Goal: Find specific page/section: Find specific page/section

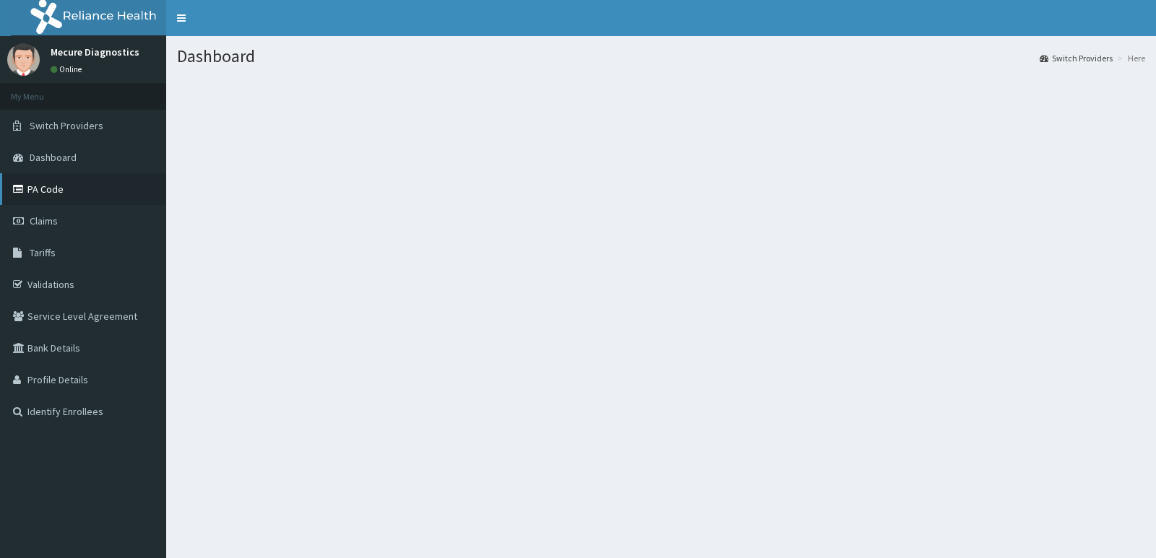
click at [46, 192] on link "PA Code" at bounding box center [83, 189] width 166 height 32
click at [62, 124] on span "Switch Providers" at bounding box center [67, 125] width 74 height 13
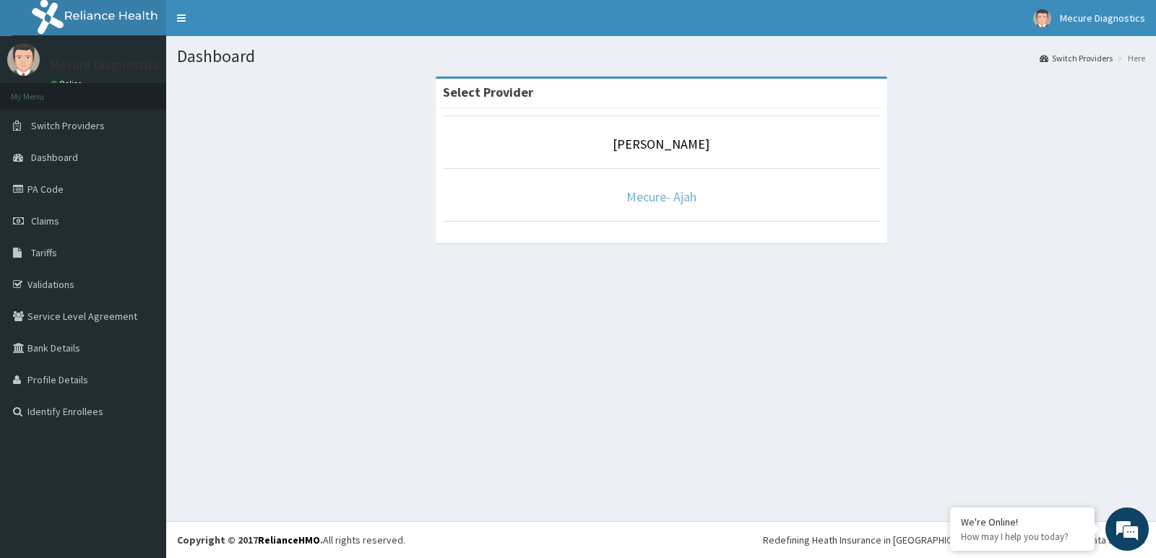
click at [646, 196] on link "Mecure- Ajah" at bounding box center [661, 197] width 70 height 17
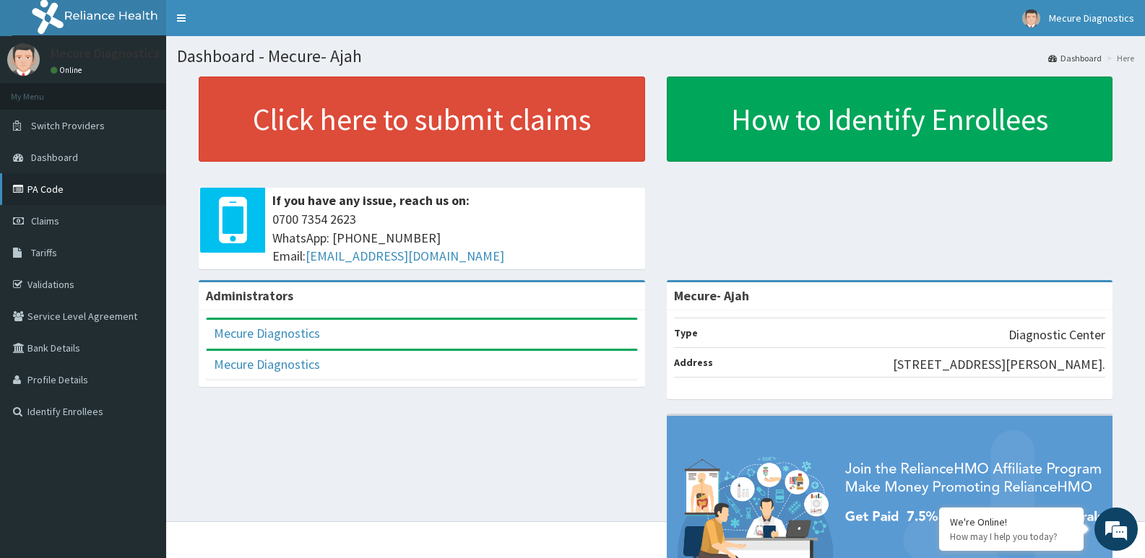
click at [67, 186] on link "PA Code" at bounding box center [83, 189] width 166 height 32
